Goal: Contribute content: Contribute content

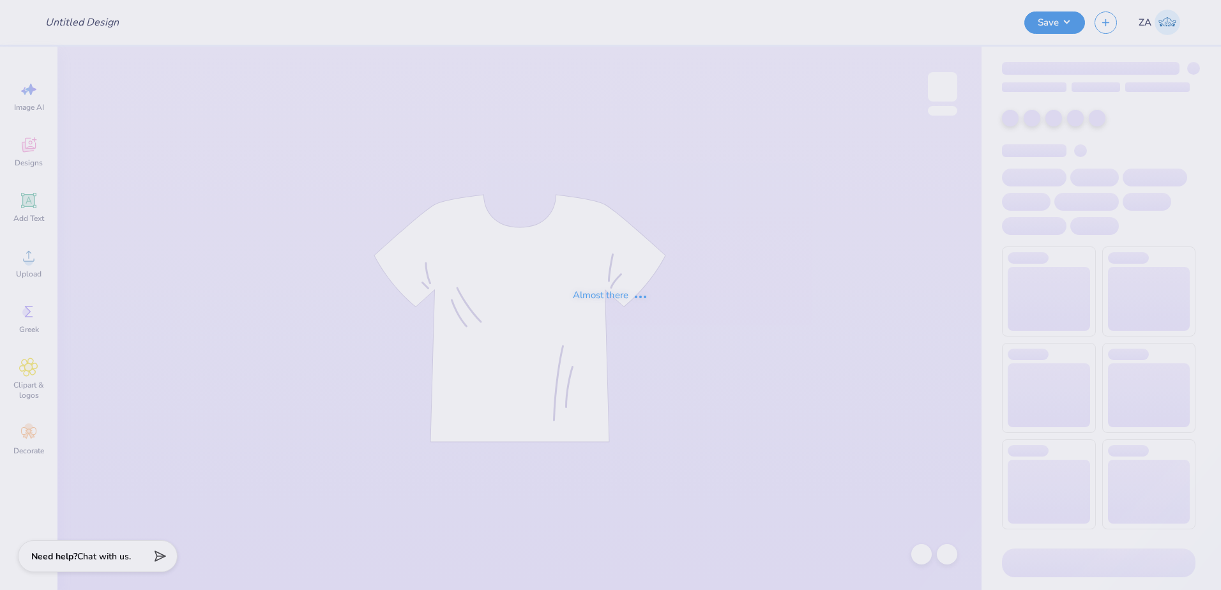
type input "nsu '25 gen shirt"
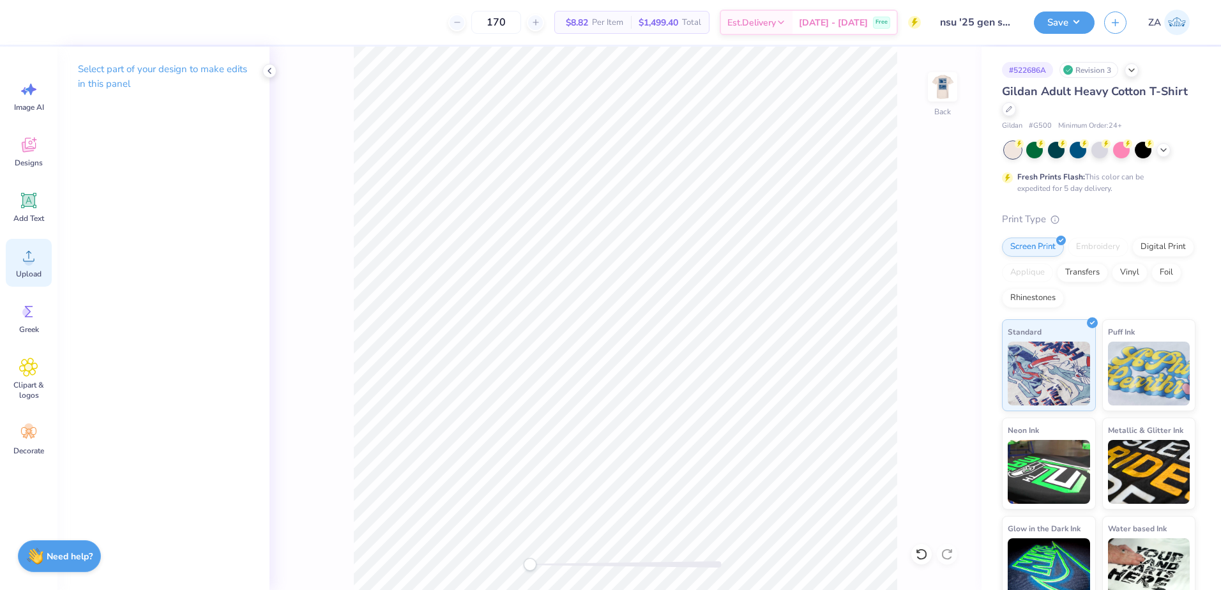
click at [38, 269] on span "Upload" at bounding box center [29, 274] width 26 height 10
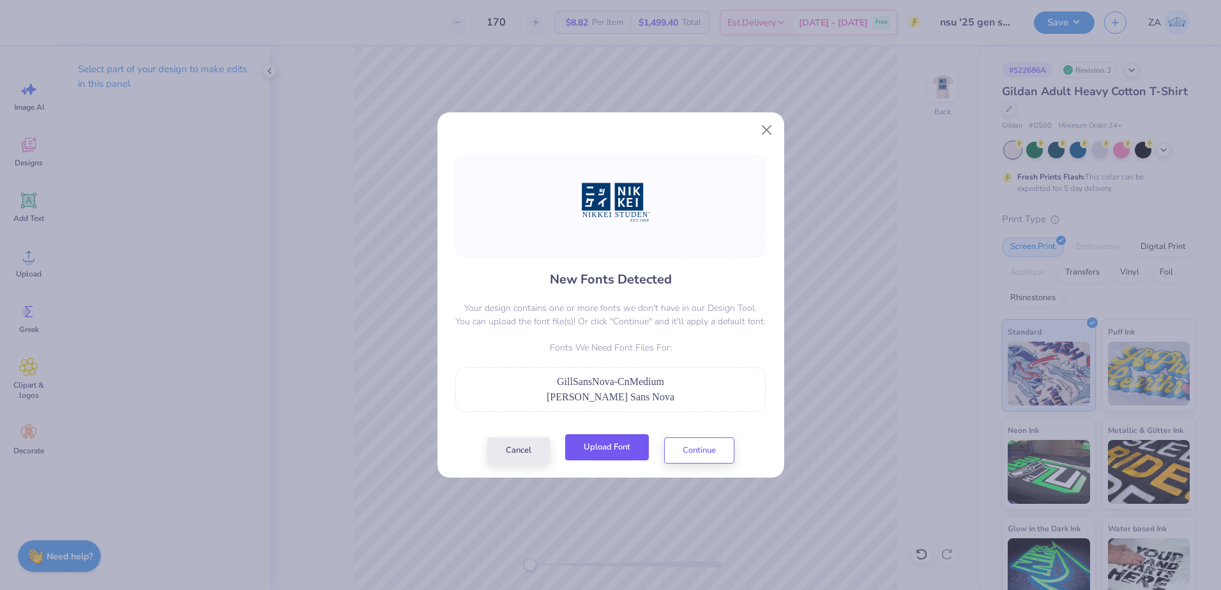
click at [619, 445] on button "Upload Font" at bounding box center [607, 447] width 84 height 26
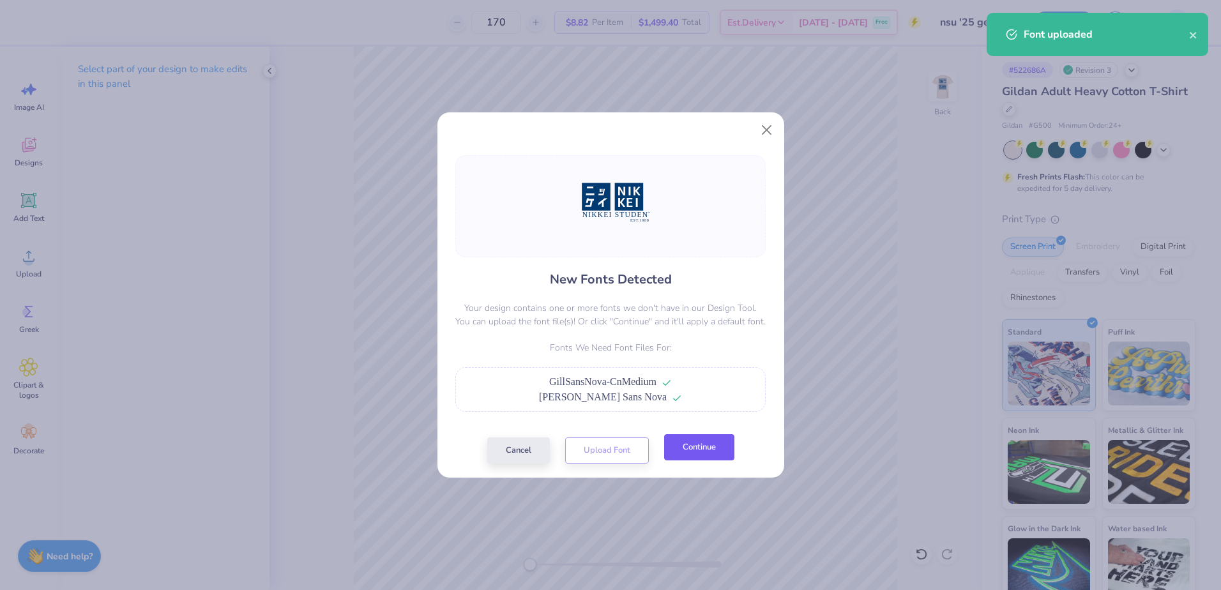
click at [709, 457] on button "Continue" at bounding box center [699, 447] width 70 height 26
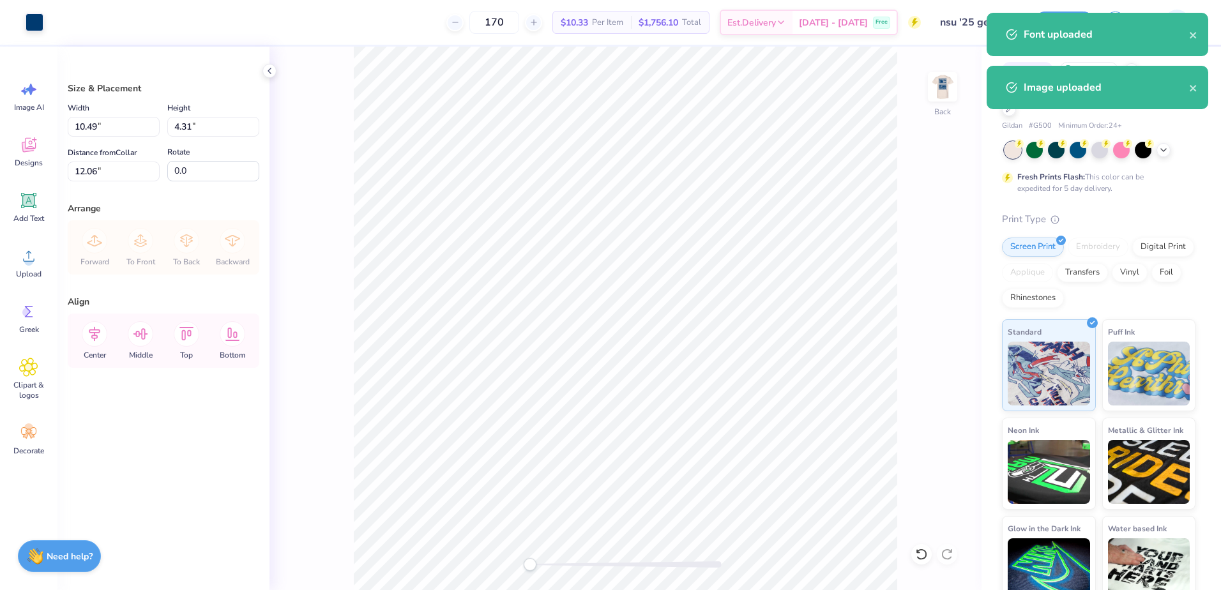
type input "10.49"
type input "4.31"
type input "5.88"
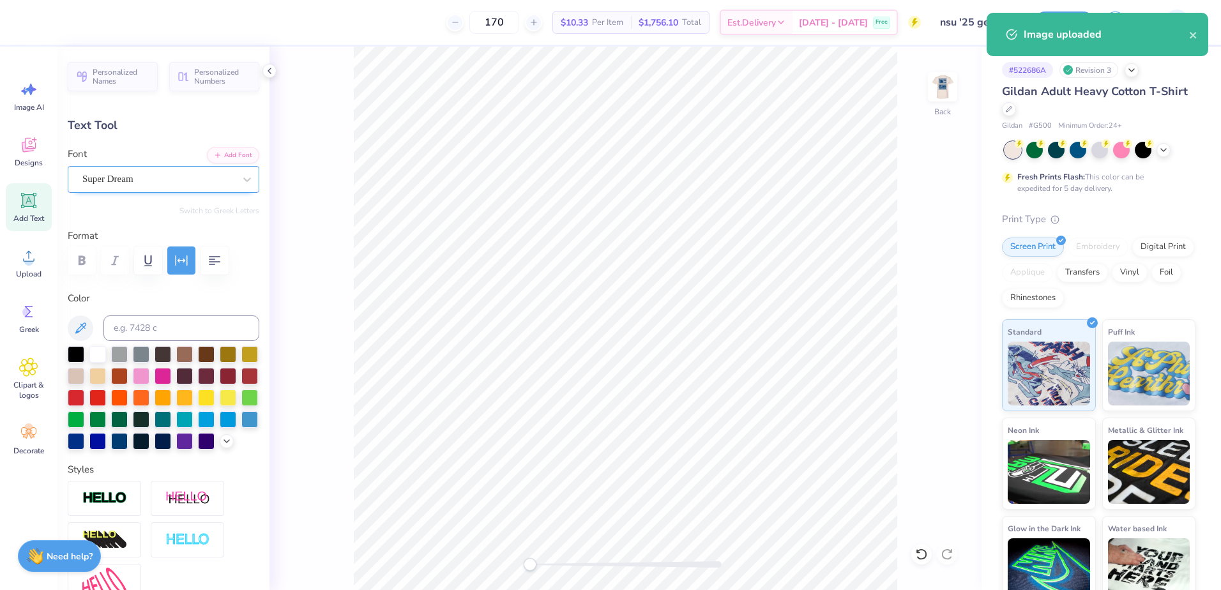
click at [132, 176] on div "Super Dream" at bounding box center [158, 179] width 155 height 20
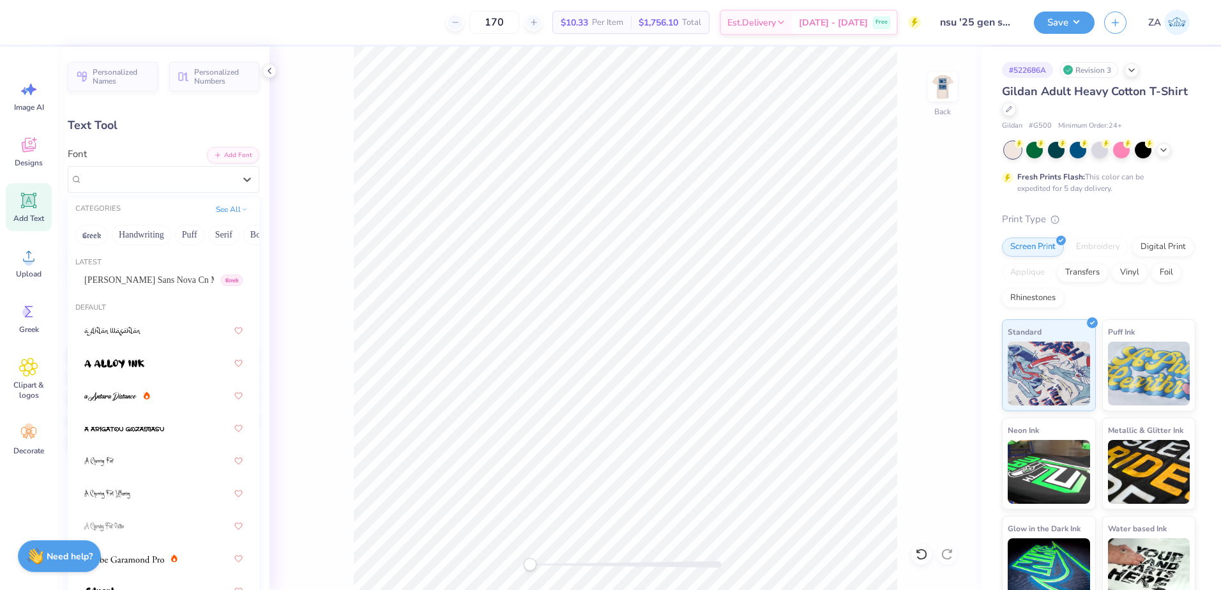
click at [130, 284] on span "[PERSON_NAME] Sans Nova Cn Medium" at bounding box center [149, 279] width 130 height 13
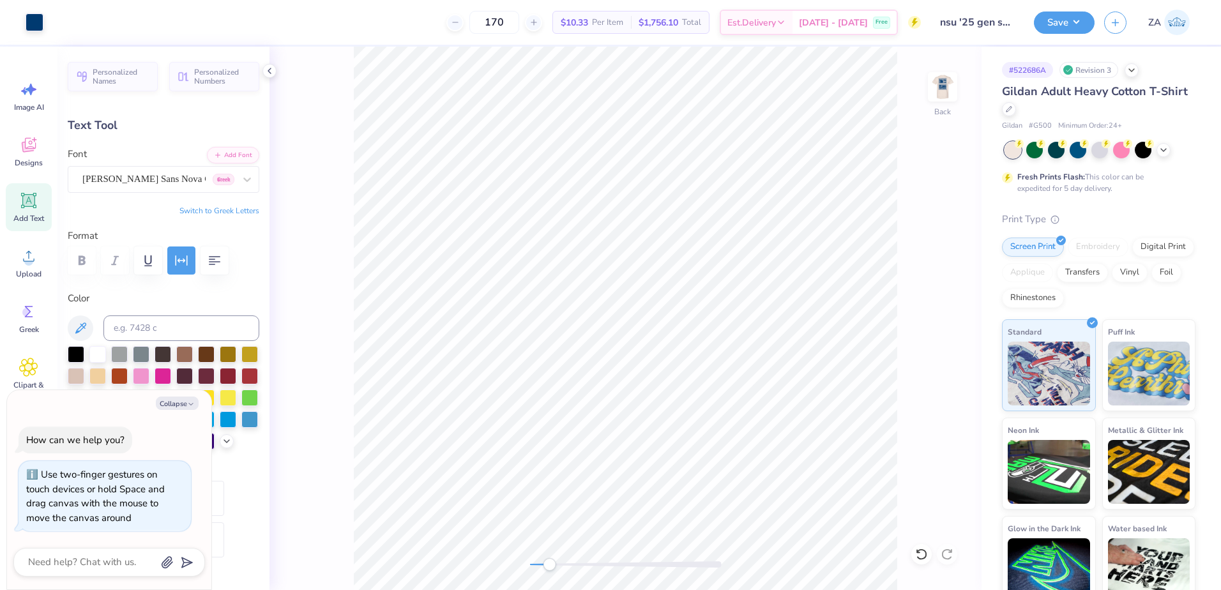
click at [559, 554] on div "Back" at bounding box center [625, 318] width 712 height 543
type input "6.71"
type input "0.57"
type input "9.18"
type textarea "x"
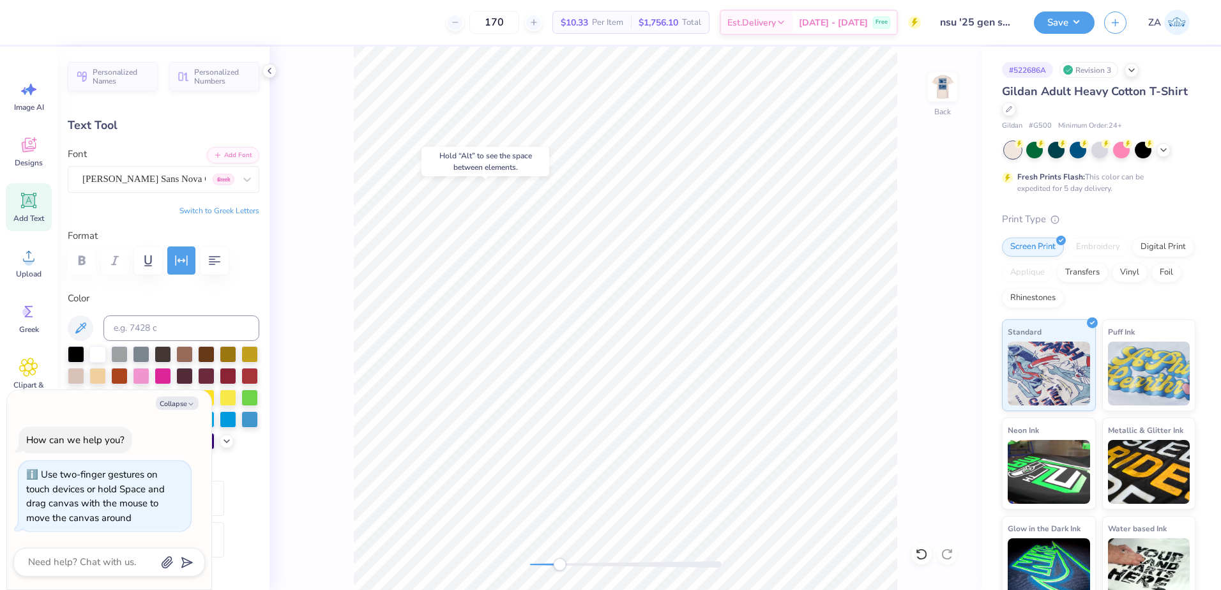
type input "2.20"
type input "0.34"
type input "9.85"
type textarea "x"
type input "6.71"
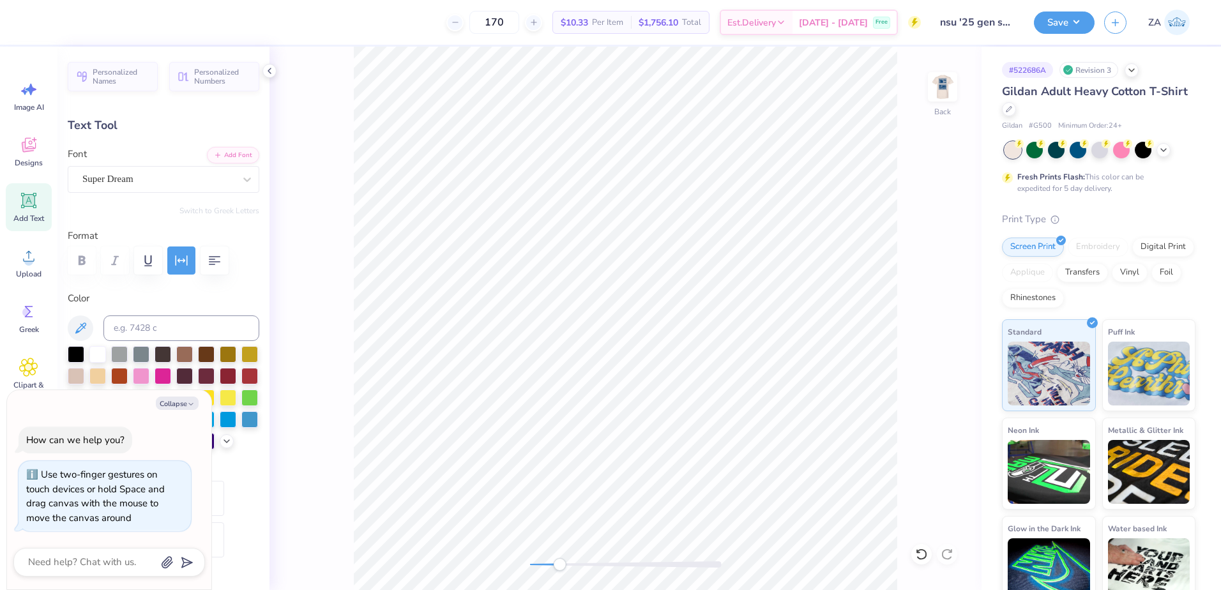
type input "0.57"
type input "9.18"
type textarea "x"
type input "6.78"
type input "9.19"
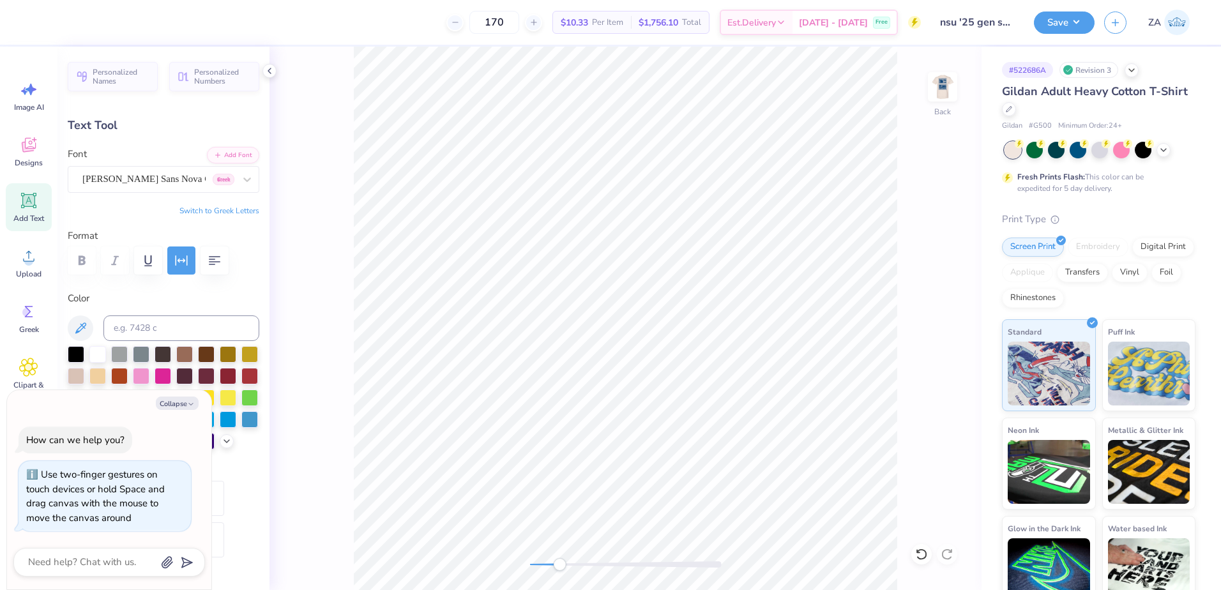
type textarea "x"
type input "2.20"
type input "0.34"
type input "10.80"
click at [158, 180] on div "Super Dream" at bounding box center [158, 179] width 155 height 20
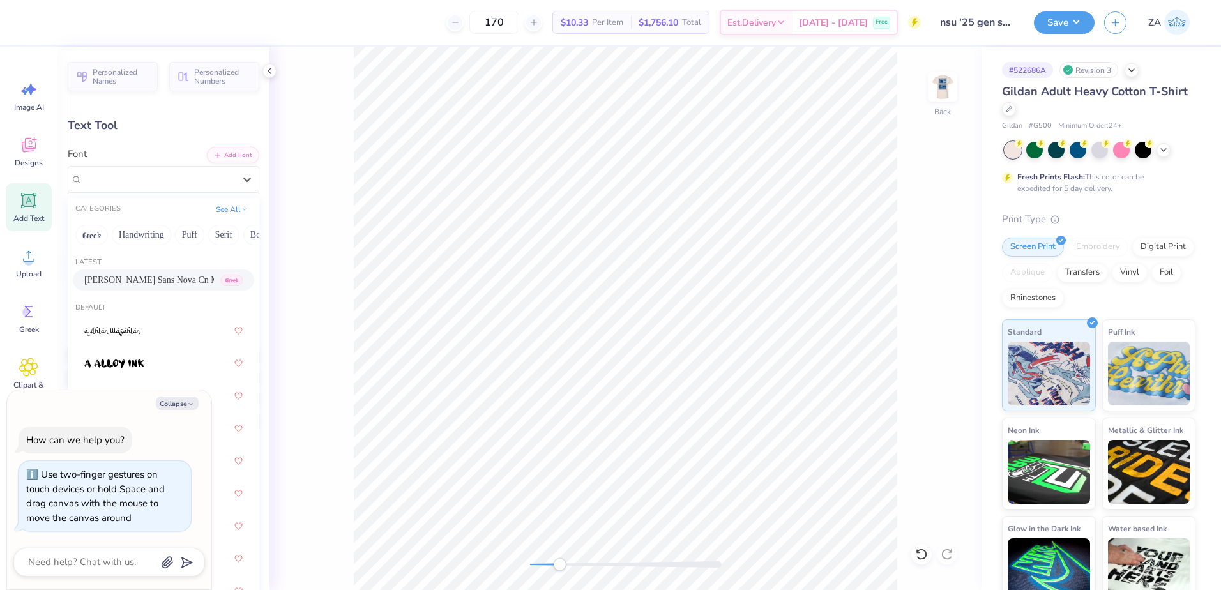
click at [152, 274] on div "[PERSON_NAME] Sans Nova Cn Medium Greek" at bounding box center [163, 279] width 158 height 13
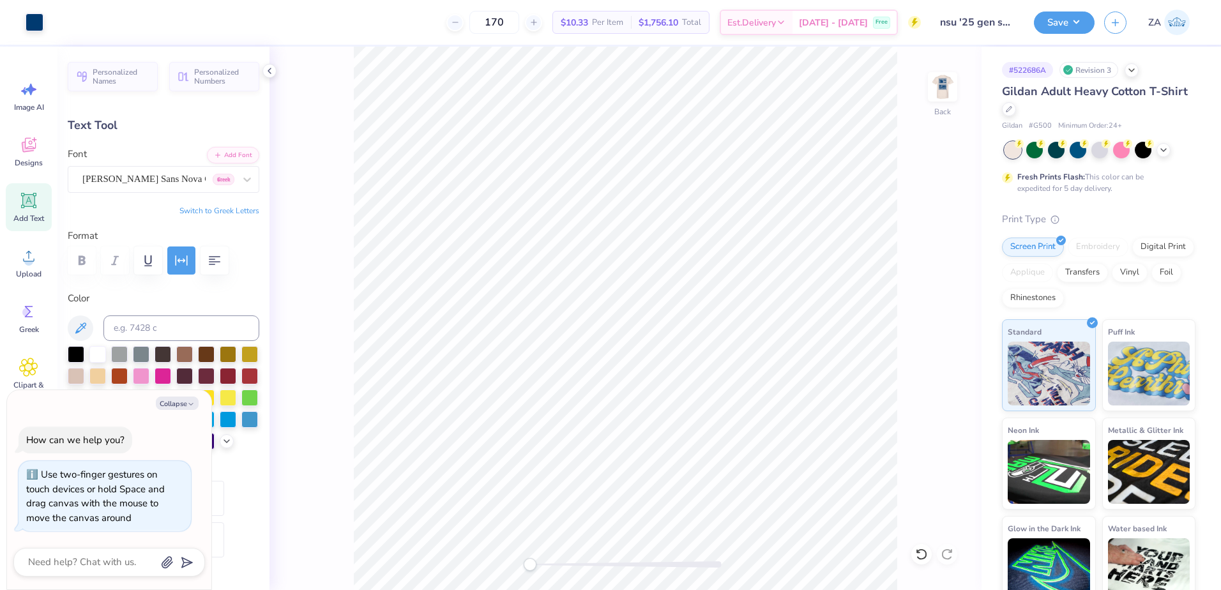
drag, startPoint x: 557, startPoint y: 567, endPoint x: 529, endPoint y: 565, distance: 28.2
click at [529, 565] on div "Accessibility label" at bounding box center [530, 564] width 13 height 13
type textarea "x"
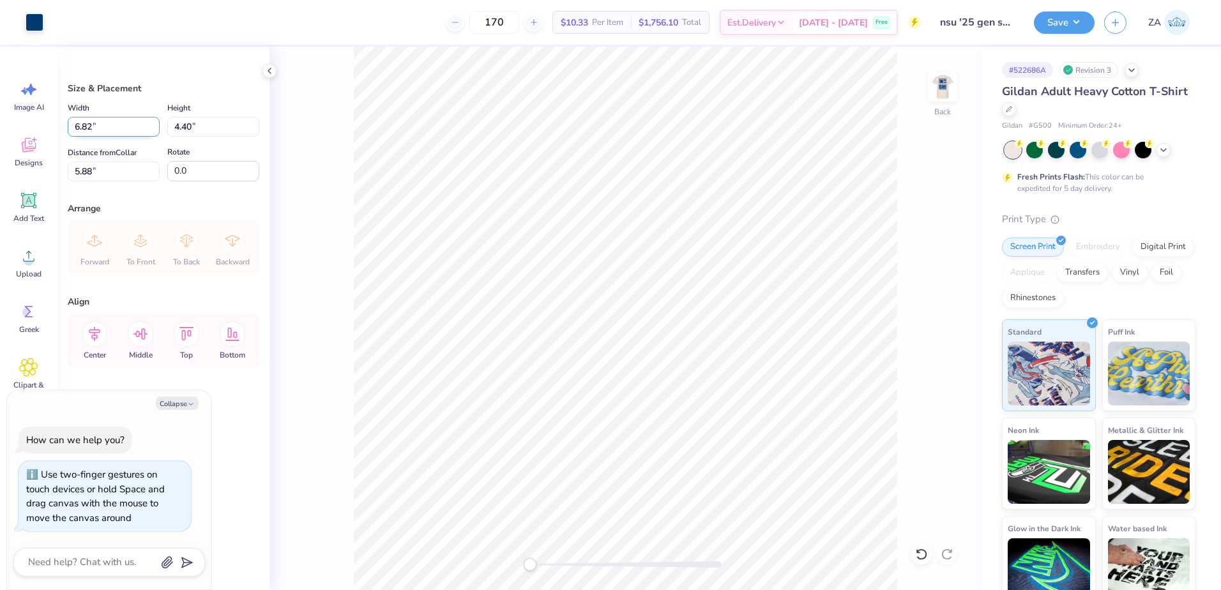
click at [127, 129] on input "6.82" at bounding box center [114, 127] width 92 height 20
type input "6"
type input "3.50"
type textarea "x"
type input "2.26"
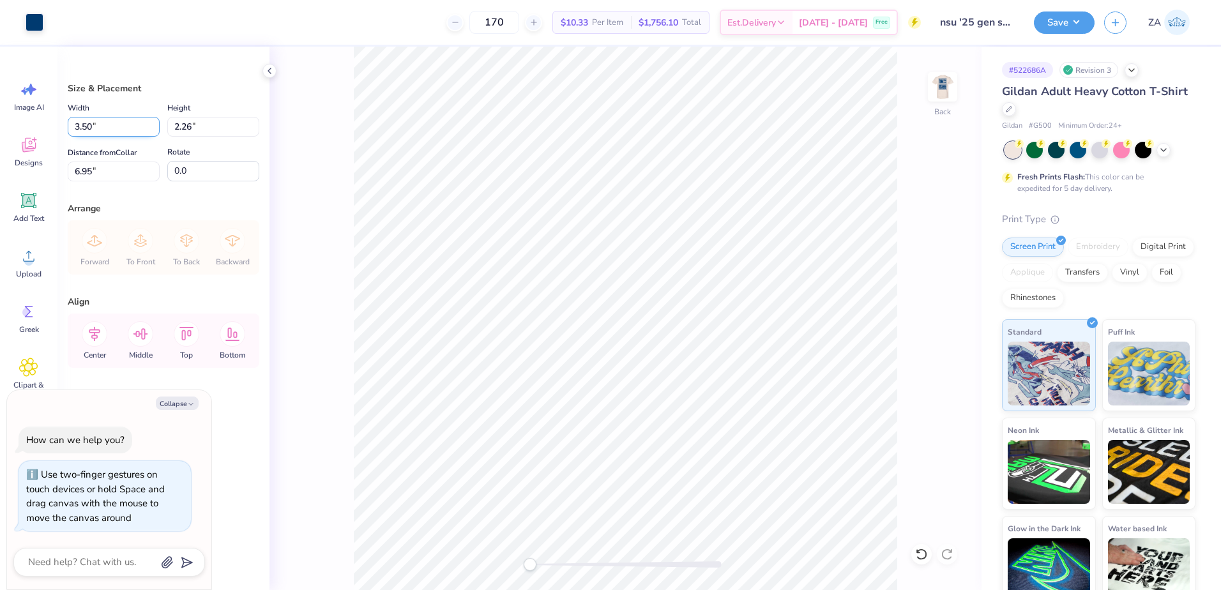
type input "6.95"
type textarea "x"
click at [144, 170] on input "4.23" at bounding box center [114, 172] width 92 height 20
type input "4"
type input "3.00"
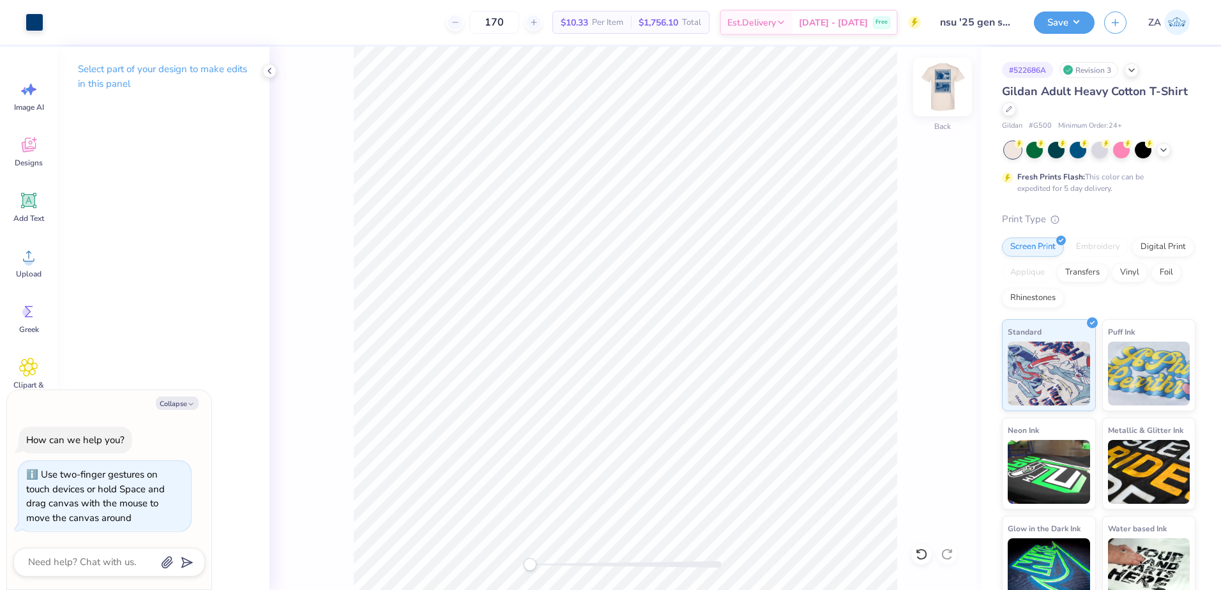
click at [952, 88] on img at bounding box center [942, 86] width 51 height 51
click at [38, 249] on div "Upload" at bounding box center [29, 263] width 46 height 48
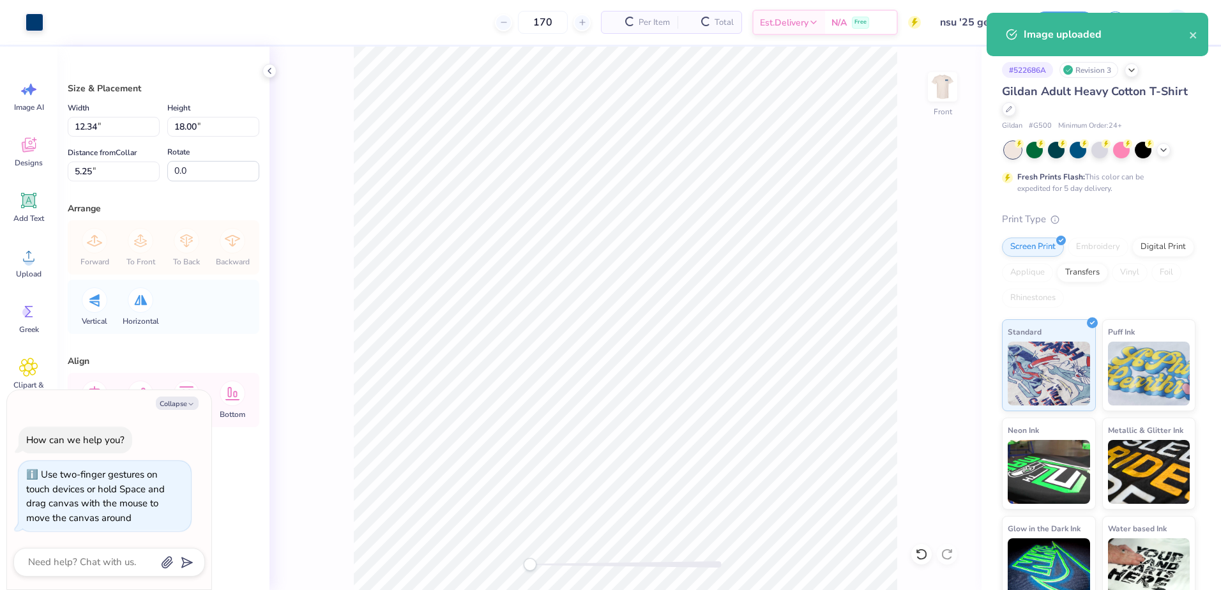
type textarea "x"
click at [133, 123] on input "12.34" at bounding box center [114, 127] width 92 height 20
type input "1"
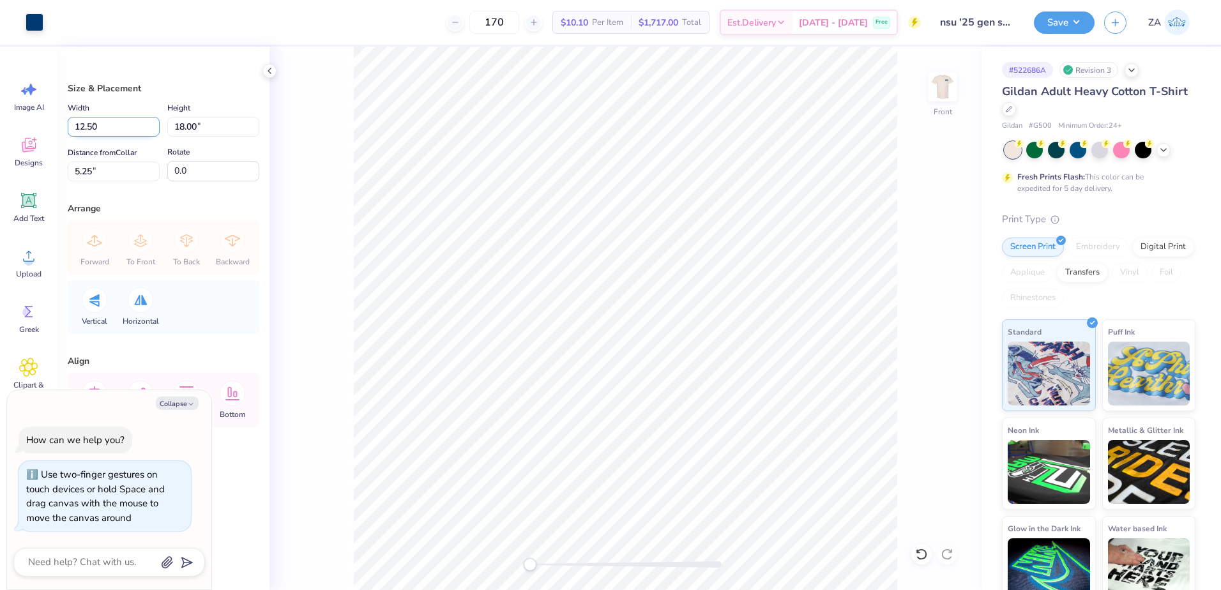
type input "12.50"
type textarea "x"
type input "12.34"
click at [125, 176] on input "5.25" at bounding box center [114, 172] width 92 height 20
type input "5"
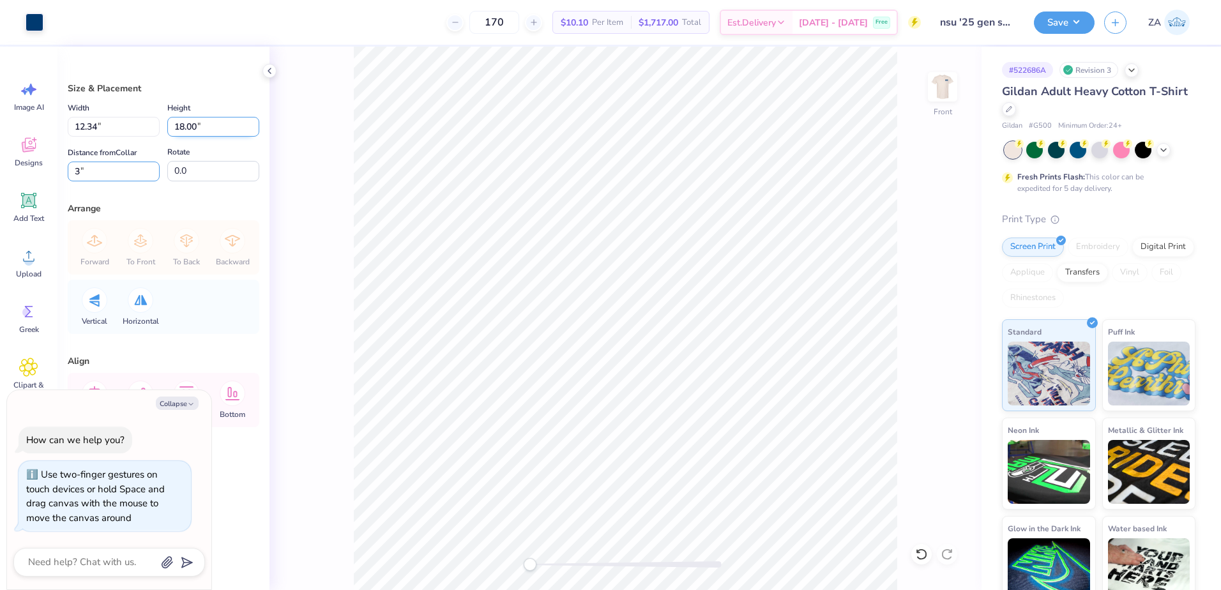
type input "3"
type textarea "x"
click at [231, 131] on input "18.00" at bounding box center [213, 127] width 92 height 20
type input "1"
type input "15.00"
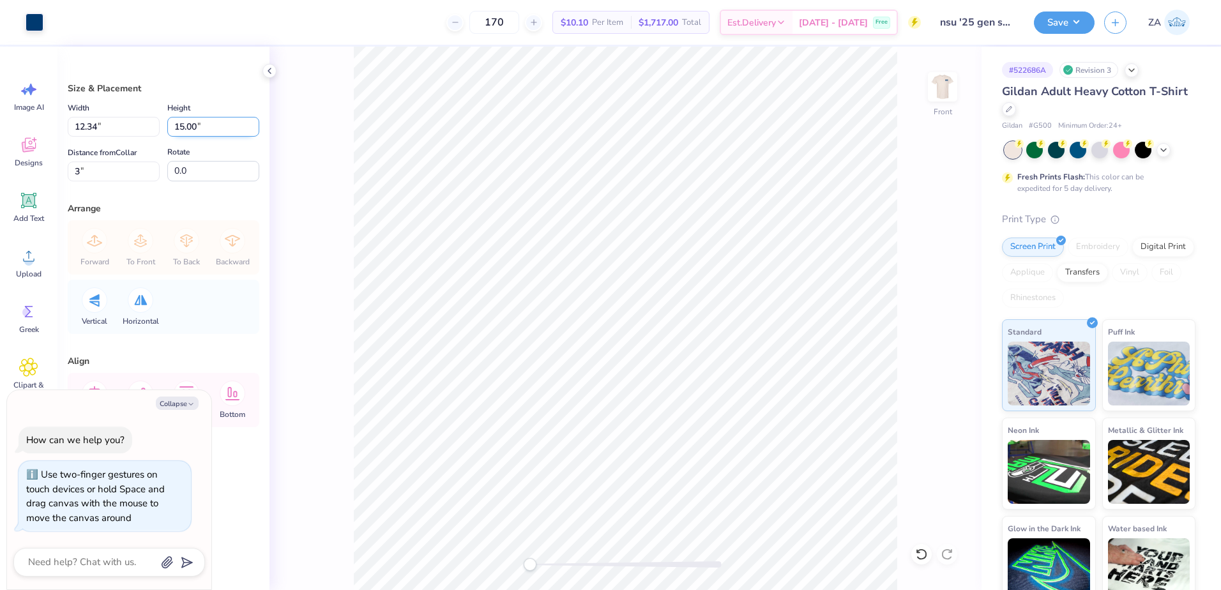
type textarea "x"
type input "10.28"
click at [157, 165] on input "4.51" at bounding box center [114, 172] width 92 height 20
type input "4"
type input "3.00"
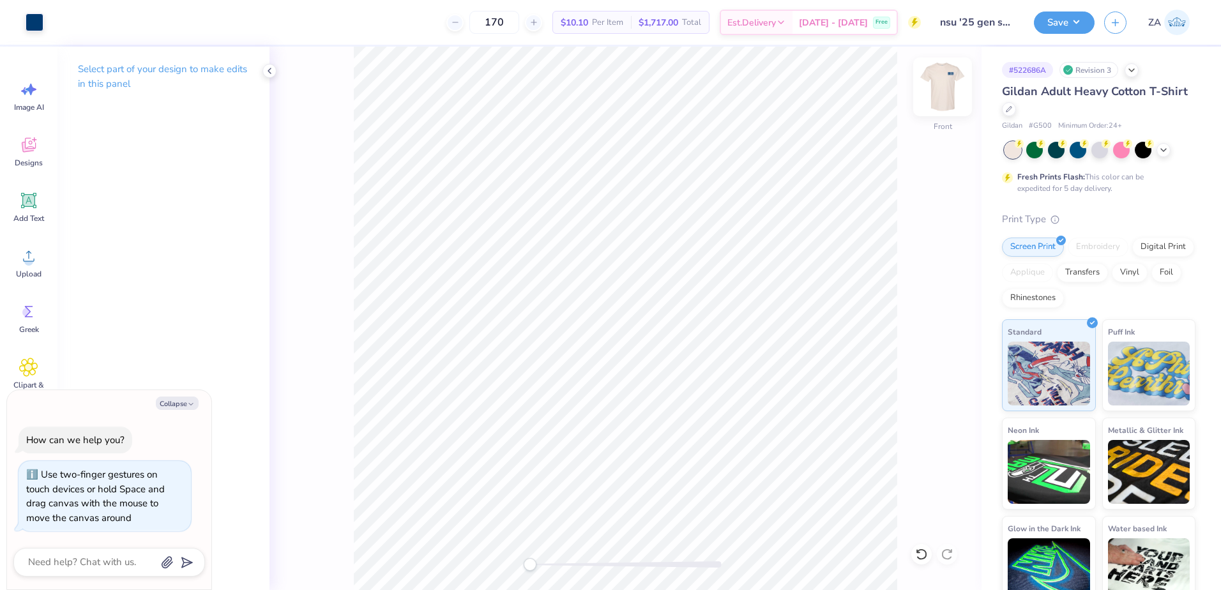
click at [954, 92] on img at bounding box center [942, 86] width 51 height 51
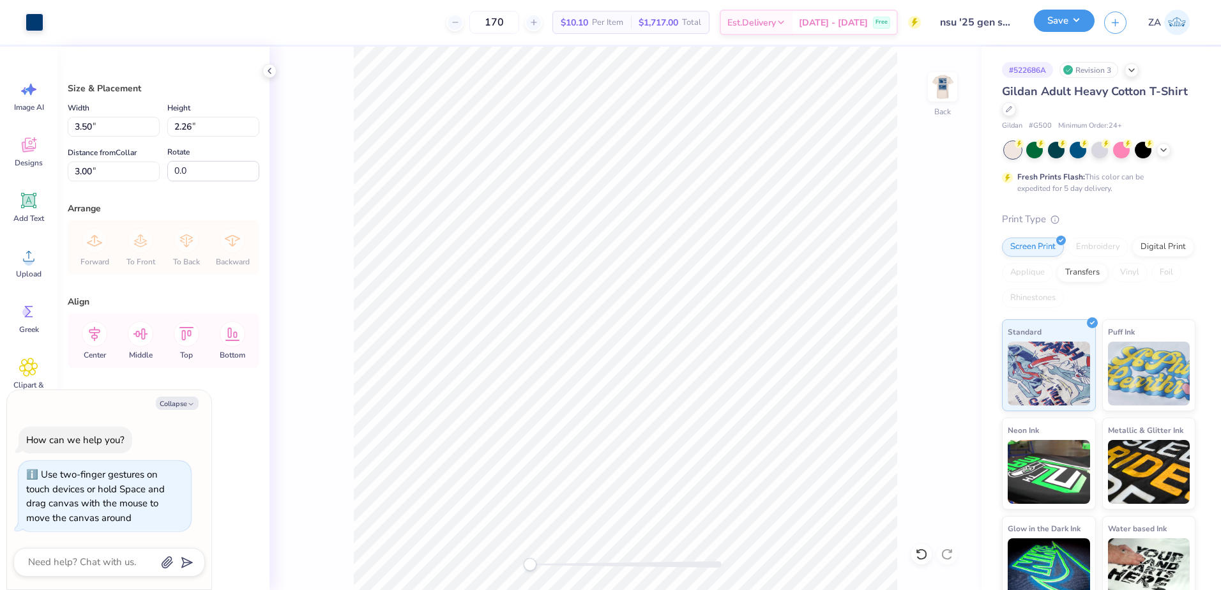
click at [1069, 11] on button "Save" at bounding box center [1064, 21] width 61 height 22
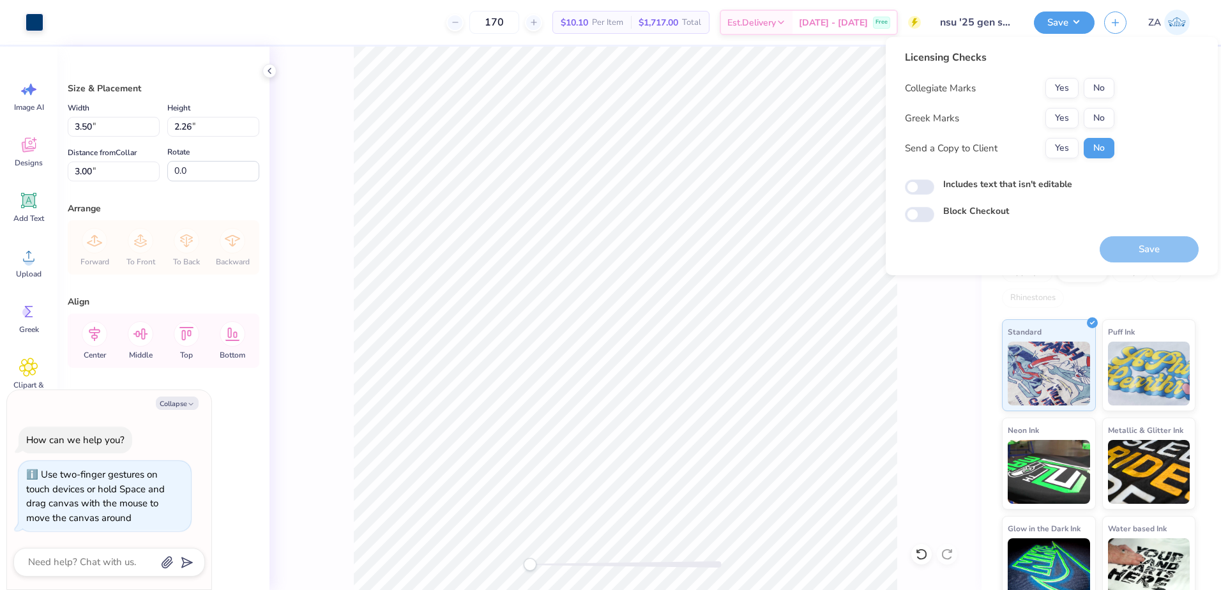
click at [1107, 103] on div "Collegiate Marks Yes No Greek Marks Yes No Send a Copy to Client Yes No" at bounding box center [1009, 118] width 209 height 80
click at [1105, 119] on button "No" at bounding box center [1099, 118] width 31 height 20
click at [1105, 89] on button "No" at bounding box center [1099, 88] width 31 height 20
click at [1110, 255] on button "Save" at bounding box center [1149, 249] width 99 height 26
type textarea "x"
